Goal: Check status: Check status

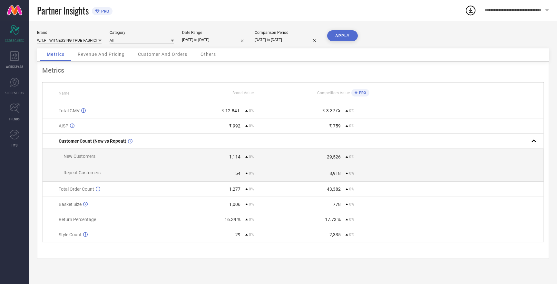
select select "8"
select select "2025"
select select "9"
select select "2025"
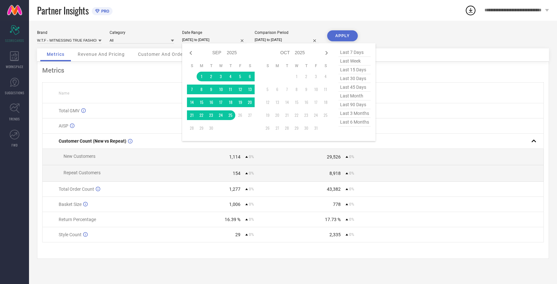
click at [209, 39] on input "01-09-2025 to 25-09-2025" at bounding box center [214, 39] width 64 height 7
click at [293, 19] on div "Partner Insights PRO" at bounding box center [251, 10] width 428 height 21
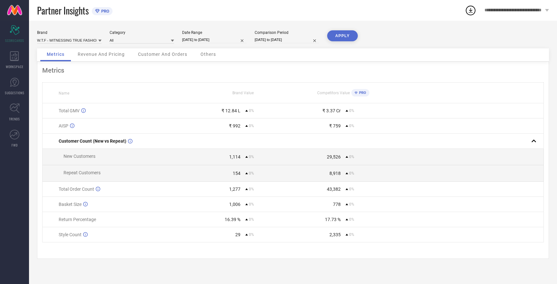
click at [336, 37] on button "APPLY" at bounding box center [342, 35] width 31 height 11
click at [222, 40] on input "01-09-2025 to 25-09-2025" at bounding box center [214, 39] width 64 height 7
select select "8"
select select "2025"
select select "9"
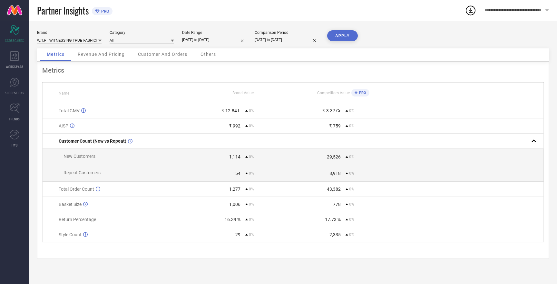
select select "2025"
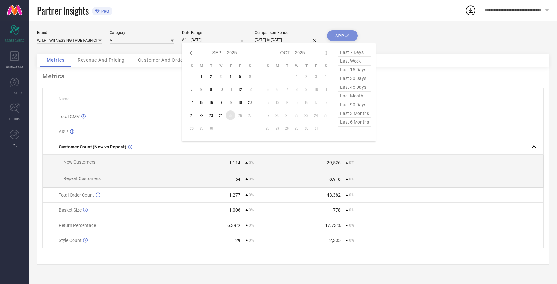
click at [231, 116] on td "25" at bounding box center [231, 115] width 10 height 10
type input "25-09-2025 to 25-09-2025"
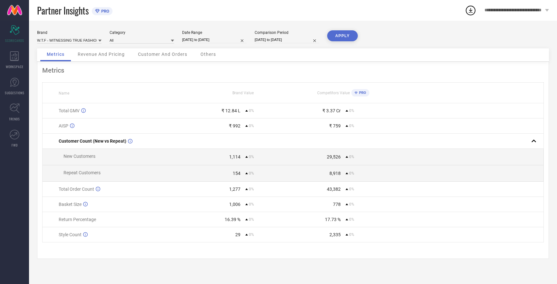
click at [285, 40] on input "01-09-2025 to 25-09-2025" at bounding box center [287, 39] width 64 height 7
select select "8"
select select "2025"
select select "9"
select select "2025"
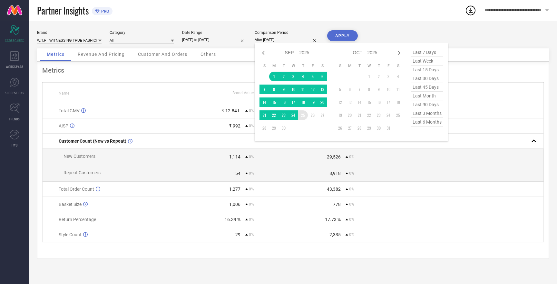
click at [304, 115] on td "25" at bounding box center [303, 115] width 10 height 10
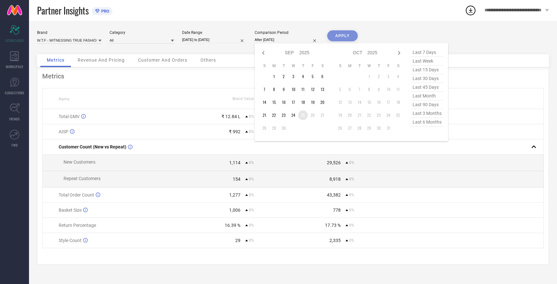
type input "25-09-2025 to 25-09-2025"
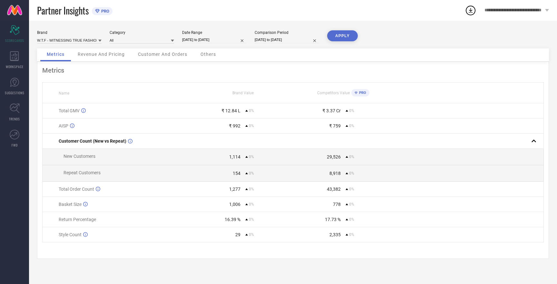
click at [346, 38] on button "APPLY" at bounding box center [342, 35] width 31 height 11
click at [80, 39] on input at bounding box center [69, 40] width 64 height 7
click at [64, 40] on input at bounding box center [69, 40] width 64 height 7
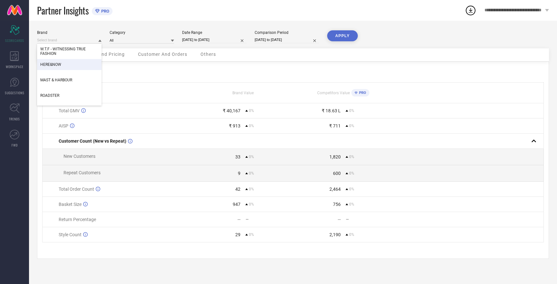
click at [58, 64] on span "HERE&NOW" at bounding box center [50, 64] width 21 height 5
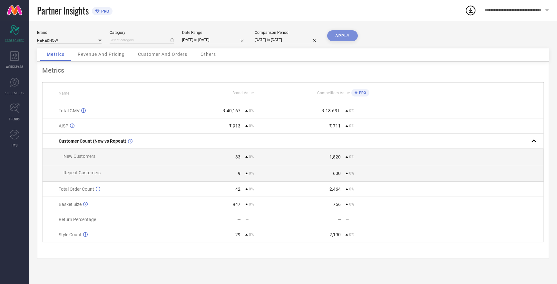
type input "All"
click at [343, 34] on button "APPLY" at bounding box center [342, 35] width 31 height 11
click at [55, 38] on input at bounding box center [69, 40] width 64 height 7
click at [57, 60] on span "MAST & HARBOUR" at bounding box center [56, 60] width 32 height 5
type input "All"
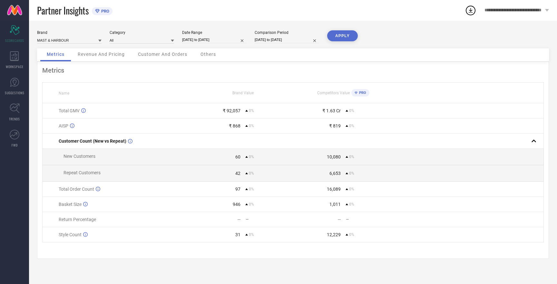
click at [340, 34] on button "APPLY" at bounding box center [342, 35] width 31 height 11
click at [58, 42] on input at bounding box center [69, 40] width 64 height 7
click at [57, 73] on span "ROADSTER" at bounding box center [49, 71] width 19 height 5
type input "All"
click at [343, 38] on button "APPLY" at bounding box center [342, 35] width 31 height 11
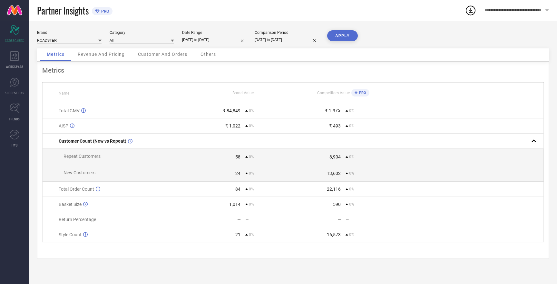
click at [343, 38] on button "APPLY" at bounding box center [342, 35] width 31 height 11
select select "8"
select select "2025"
select select "9"
select select "2025"
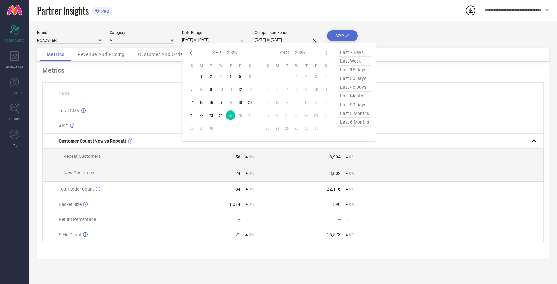
click at [195, 40] on input "25-09-2025 to 25-09-2025" at bounding box center [214, 39] width 64 height 7
click at [191, 56] on icon at bounding box center [191, 53] width 8 height 8
select select "7"
select select "2025"
select select "8"
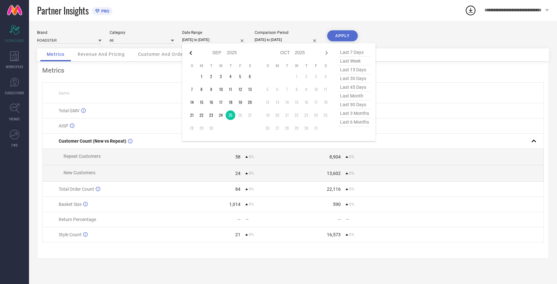
select select "2025"
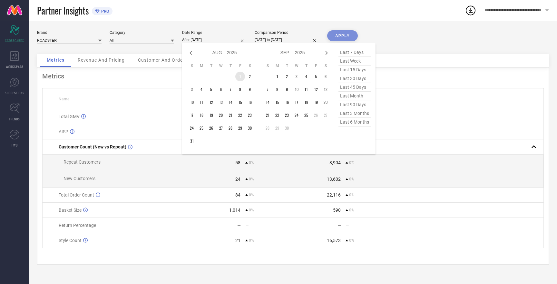
click at [240, 76] on td "1" at bounding box center [240, 77] width 10 height 10
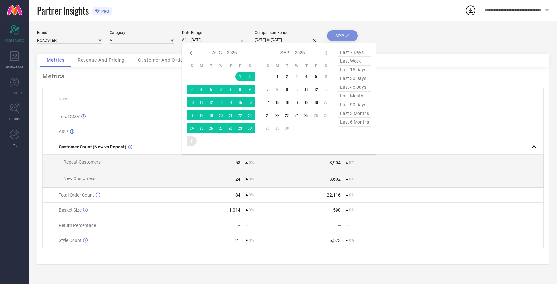
type input "01-08-2025 to 31-08-2025"
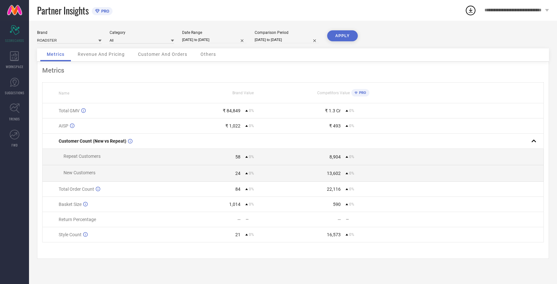
select select "8"
select select "2025"
select select "9"
select select "2025"
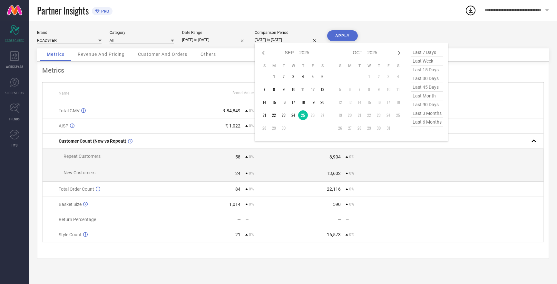
click at [275, 40] on input "25-09-2025 to 25-09-2025" at bounding box center [287, 39] width 64 height 7
click at [263, 53] on icon at bounding box center [264, 53] width 8 height 8
select select "7"
select select "2025"
select select "8"
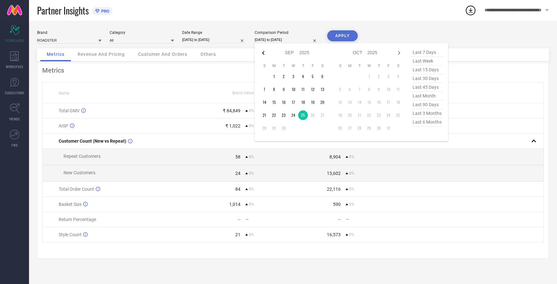
select select "2025"
click at [314, 76] on td "1" at bounding box center [313, 77] width 10 height 10
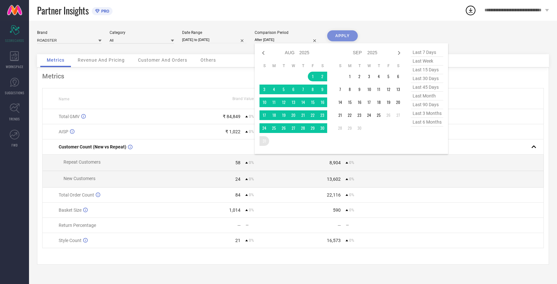
type input "01-08-2025 to 31-08-2025"
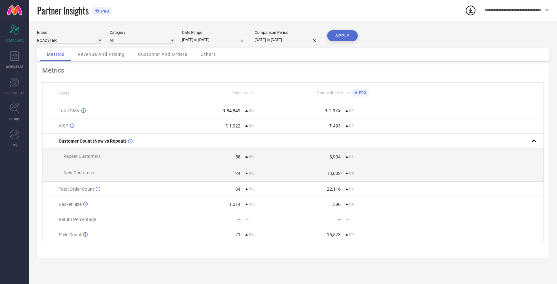
click at [343, 35] on button "APPLY" at bounding box center [342, 35] width 31 height 11
